Goal: Transaction & Acquisition: Purchase product/service

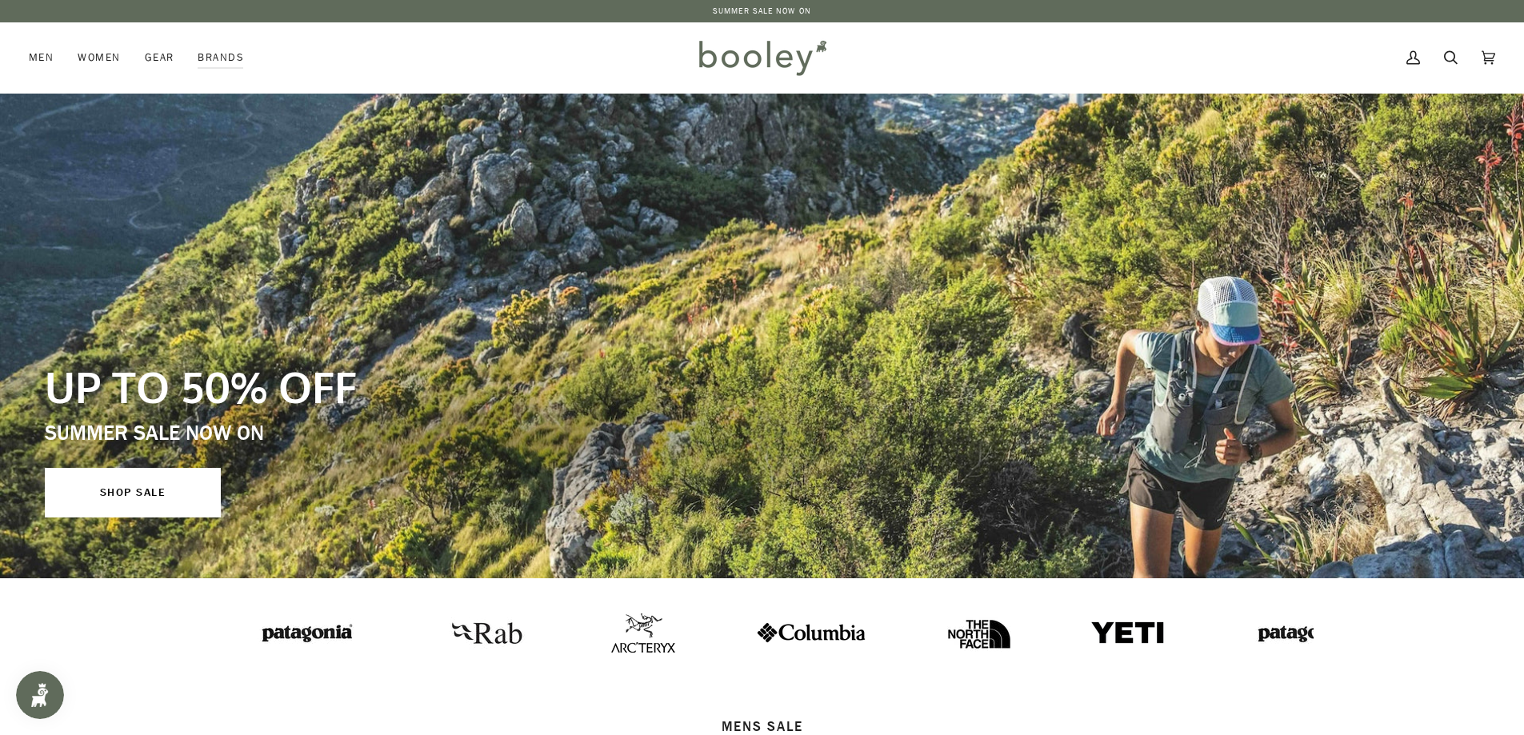
click at [769, 18] on div "SUMMER SALE NOW ON SUMMER SALE NOW ON SUMMER SALE NOW ON" at bounding box center [762, 11] width 1524 height 22
click at [758, 14] on link "SUMMER SALE NOW ON" at bounding box center [762, 11] width 98 height 12
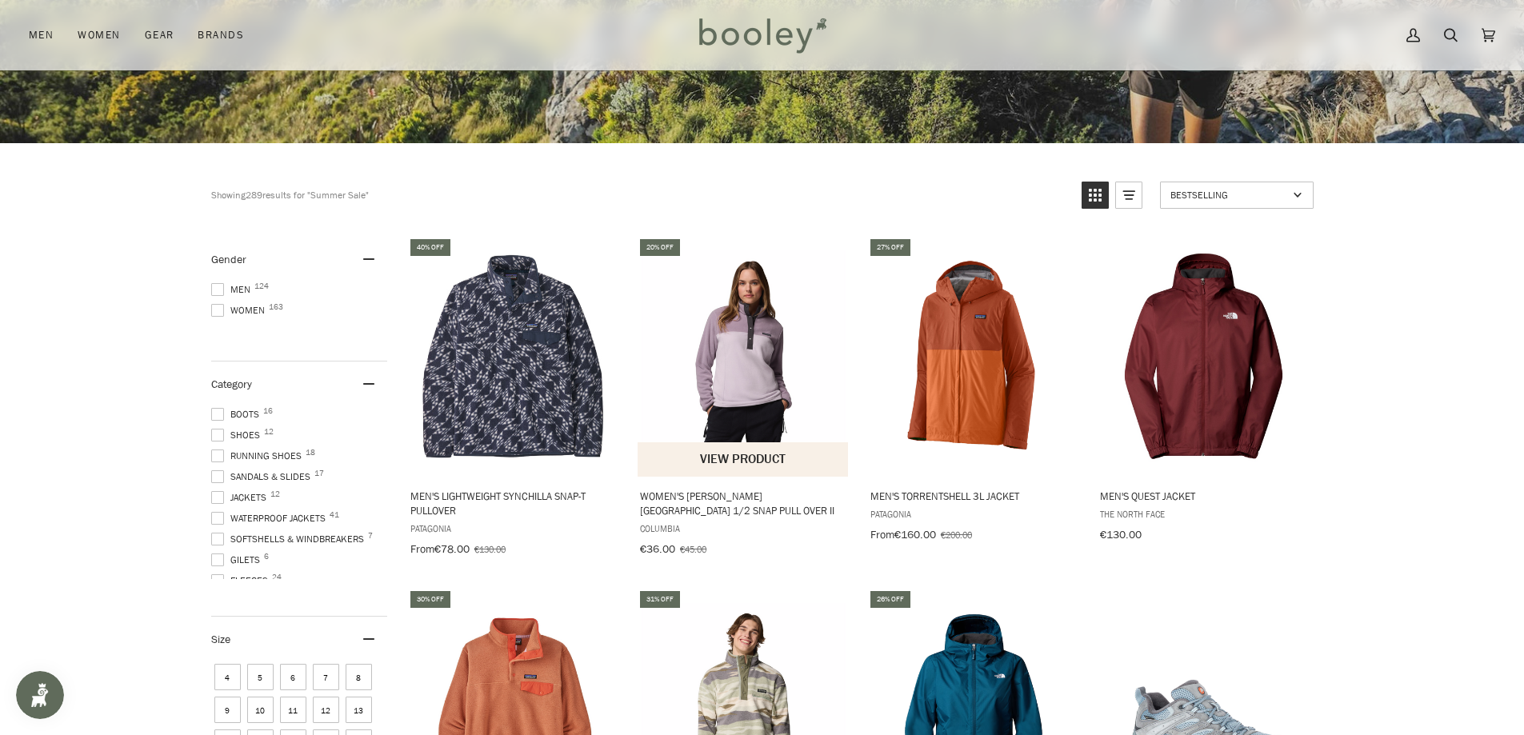
scroll to position [480, 0]
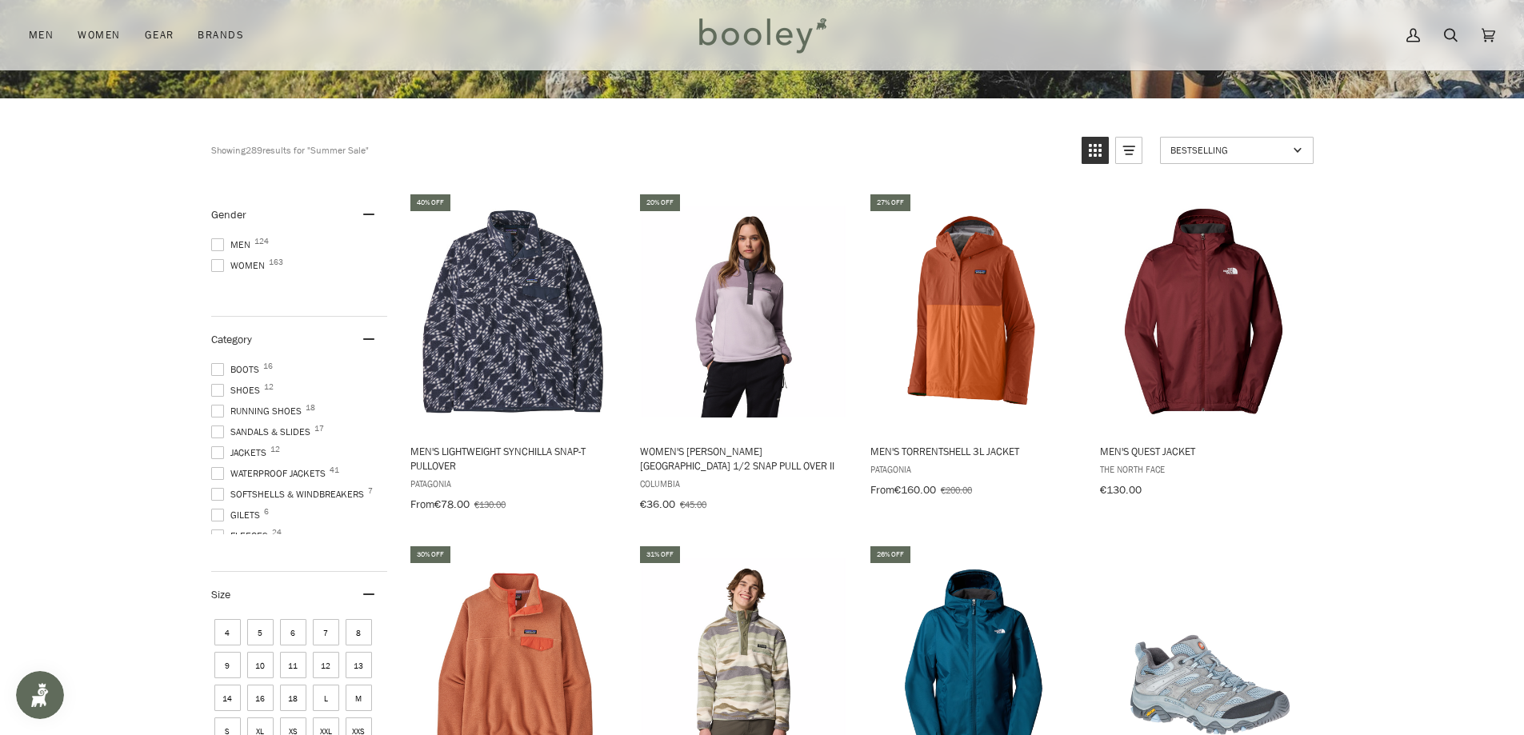
click at [246, 258] on span "Women 163" at bounding box center [240, 265] width 58 height 14
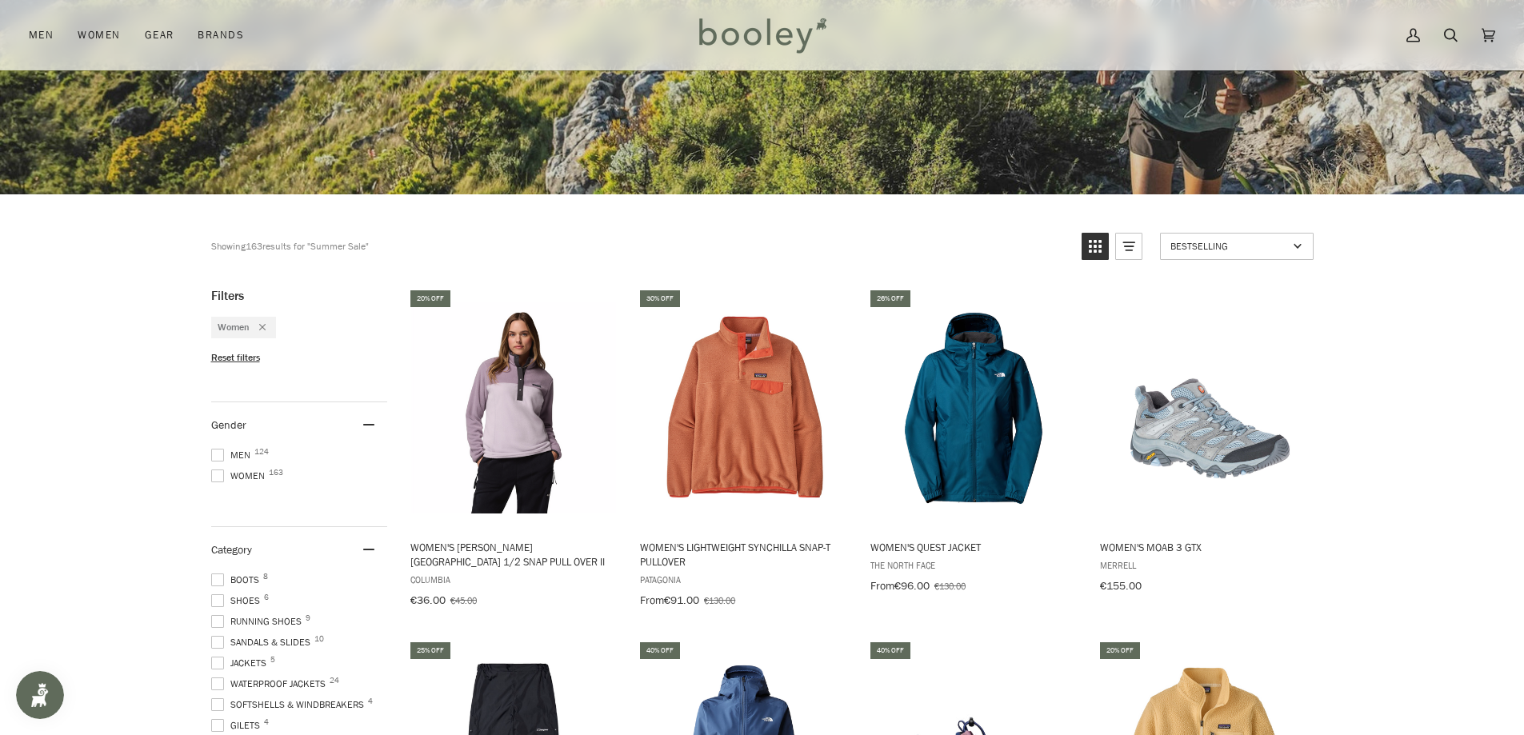
scroll to position [320, 0]
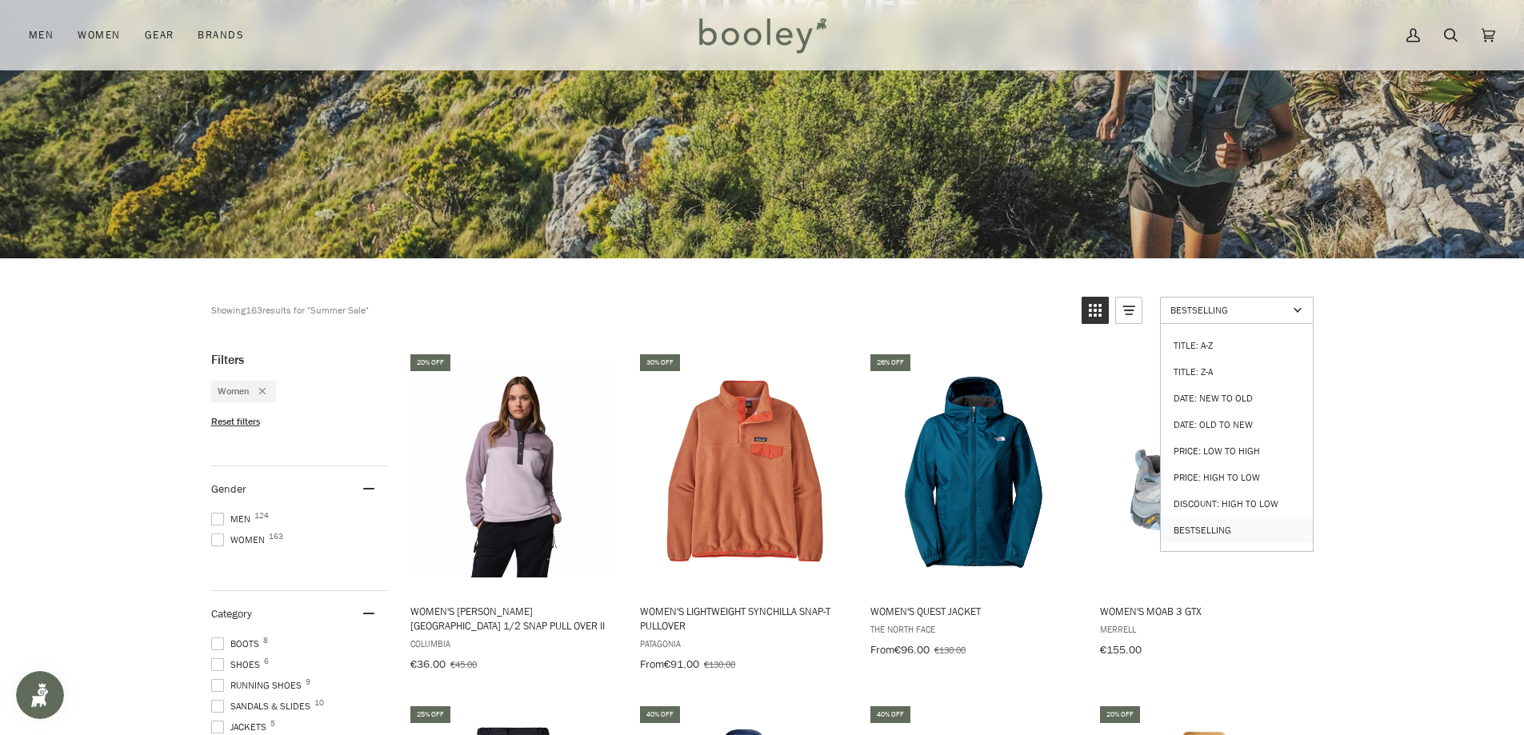
click at [1209, 315] on span "Bestselling" at bounding box center [1229, 310] width 118 height 14
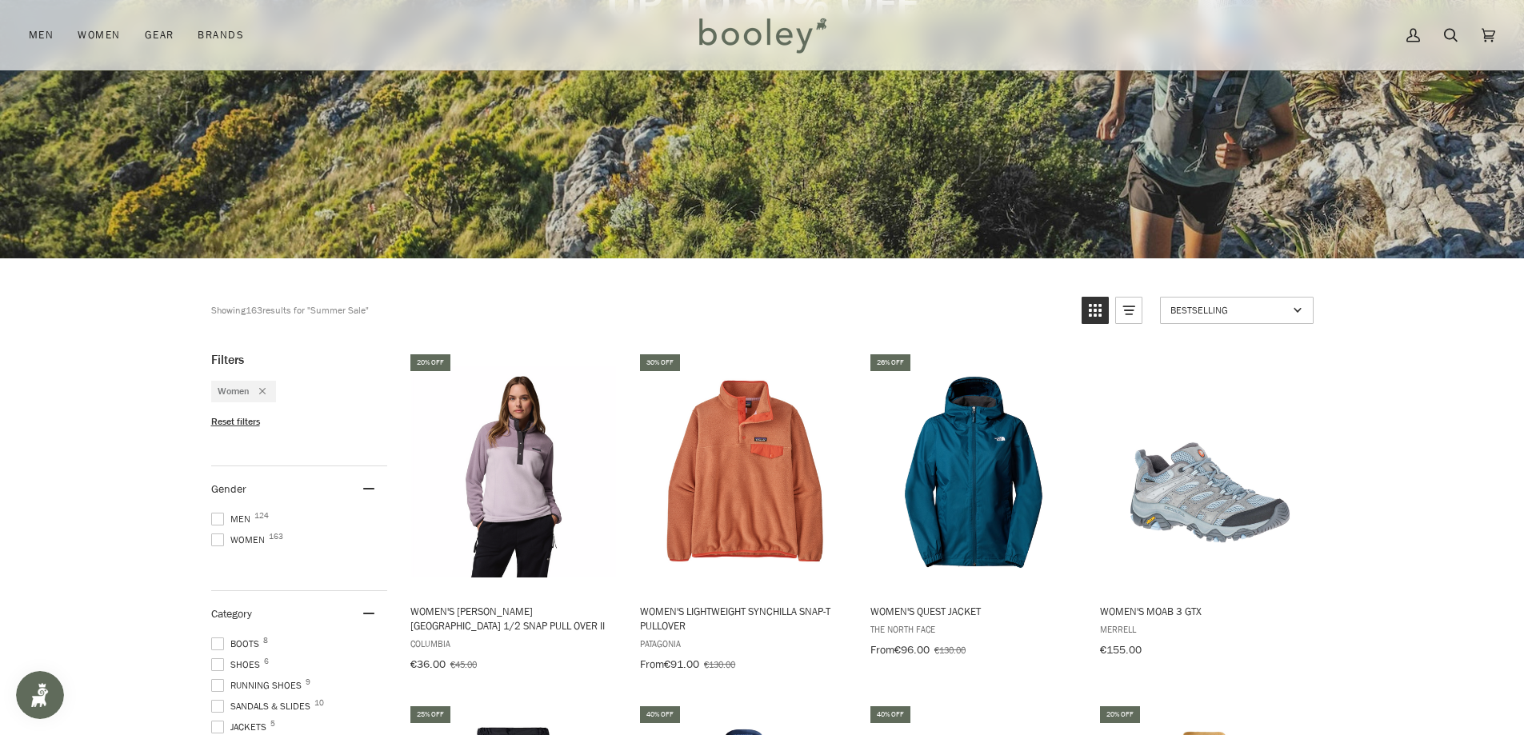
click at [1209, 315] on span "Bestselling" at bounding box center [1229, 310] width 118 height 14
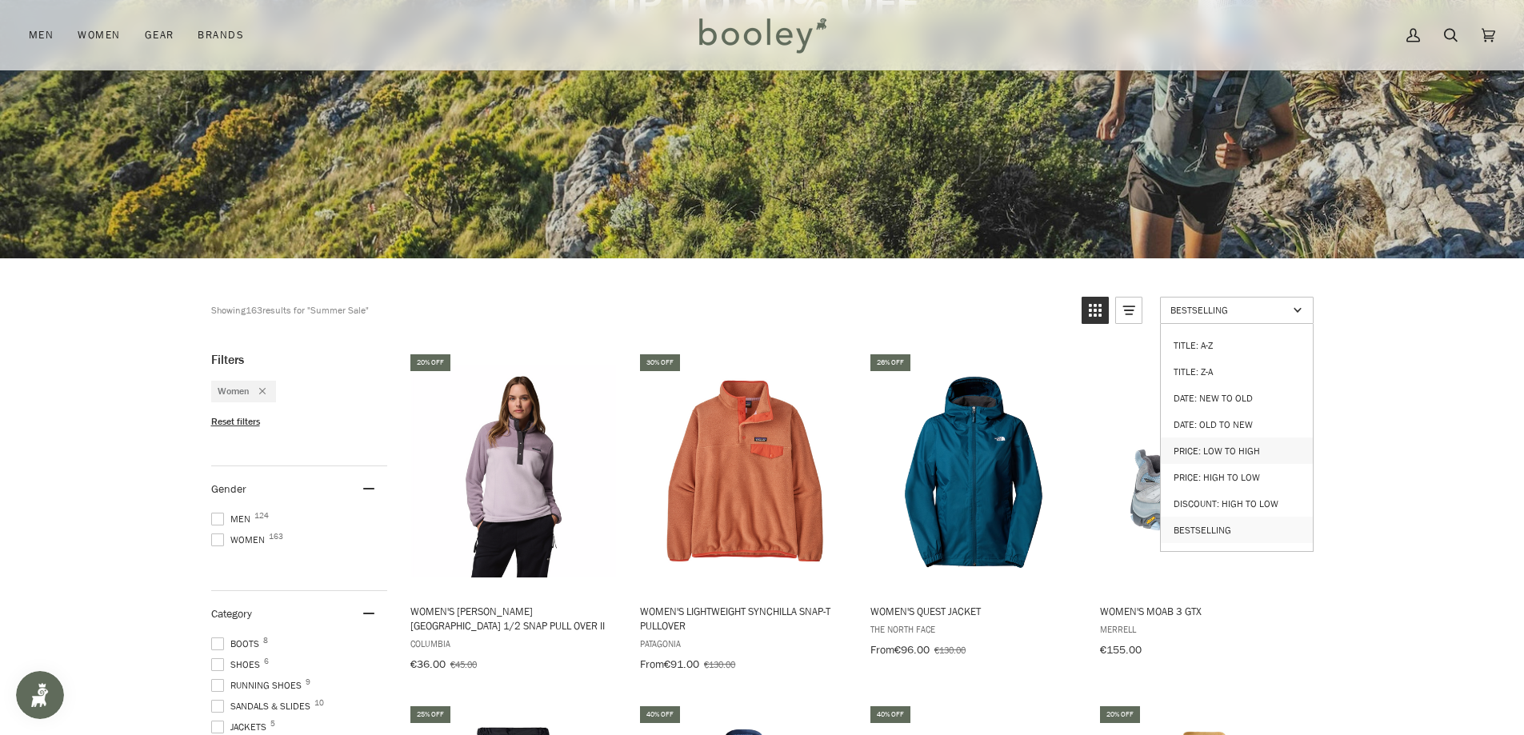
click at [1269, 442] on link "Price: Low to High" at bounding box center [1237, 451] width 152 height 26
